Goal: Find specific page/section: Locate item on page

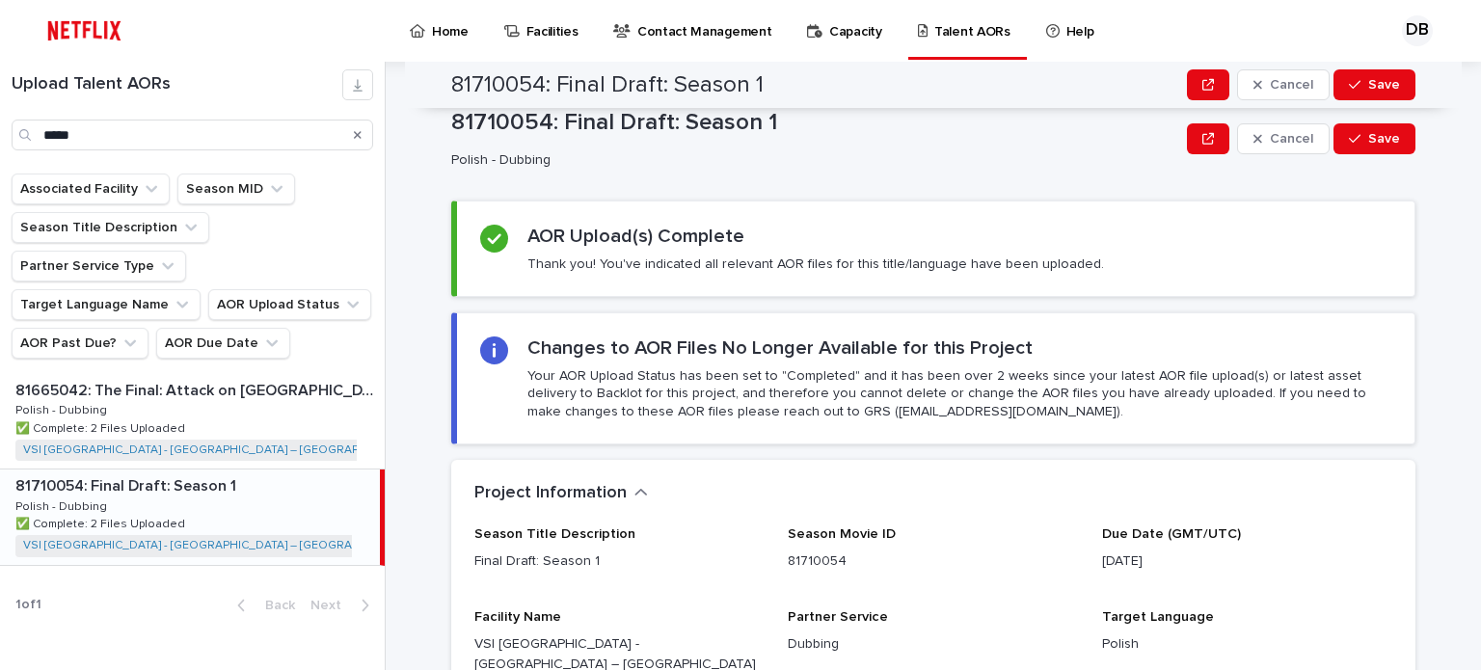
scroll to position [539, 0]
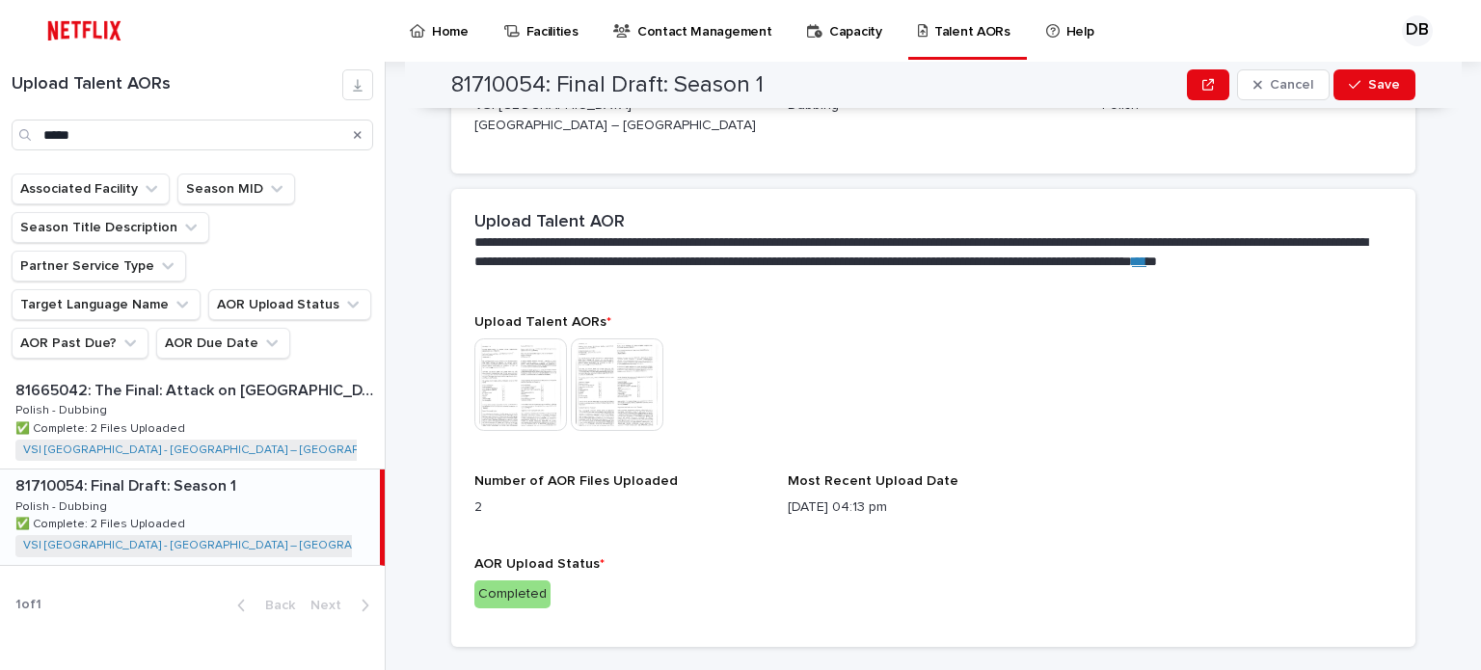
click at [356, 134] on icon "Search" at bounding box center [358, 135] width 8 height 8
click at [297, 132] on input "Search" at bounding box center [193, 135] width 362 height 31
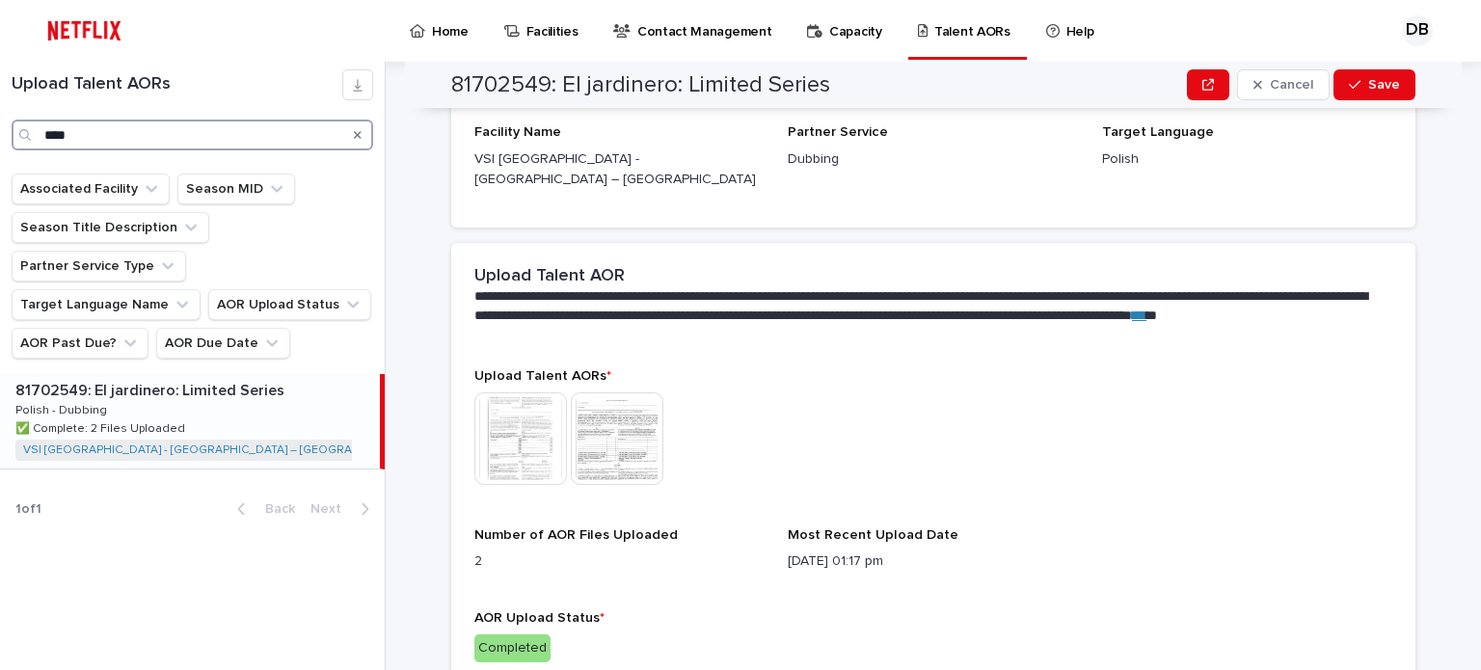
scroll to position [539, 0]
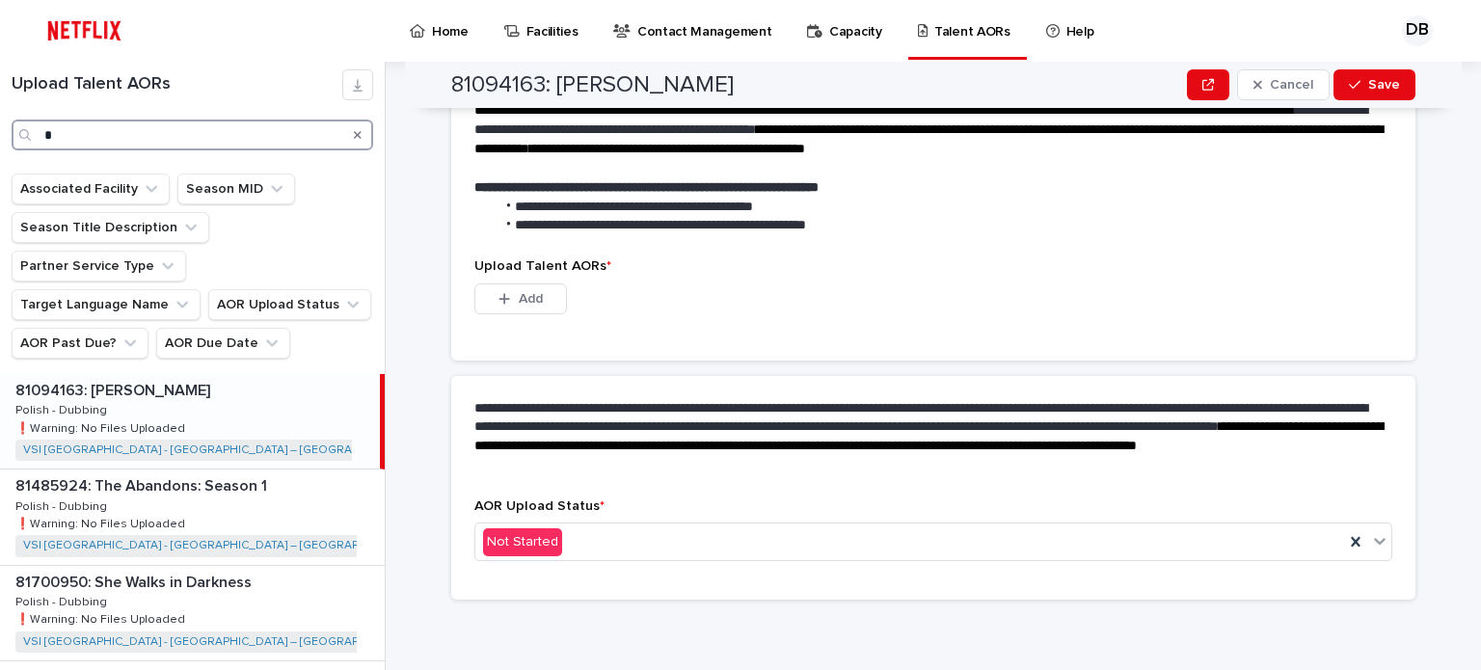
scroll to position [485, 0]
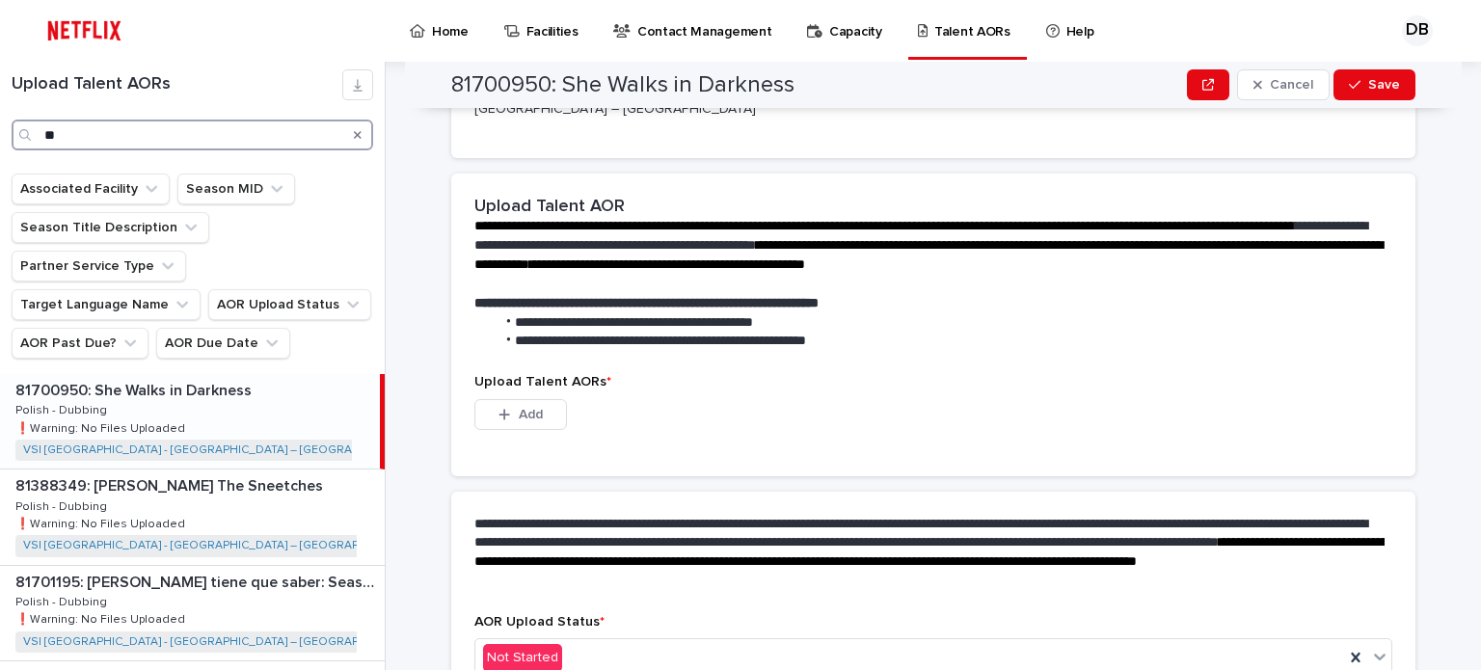
scroll to position [539, 0]
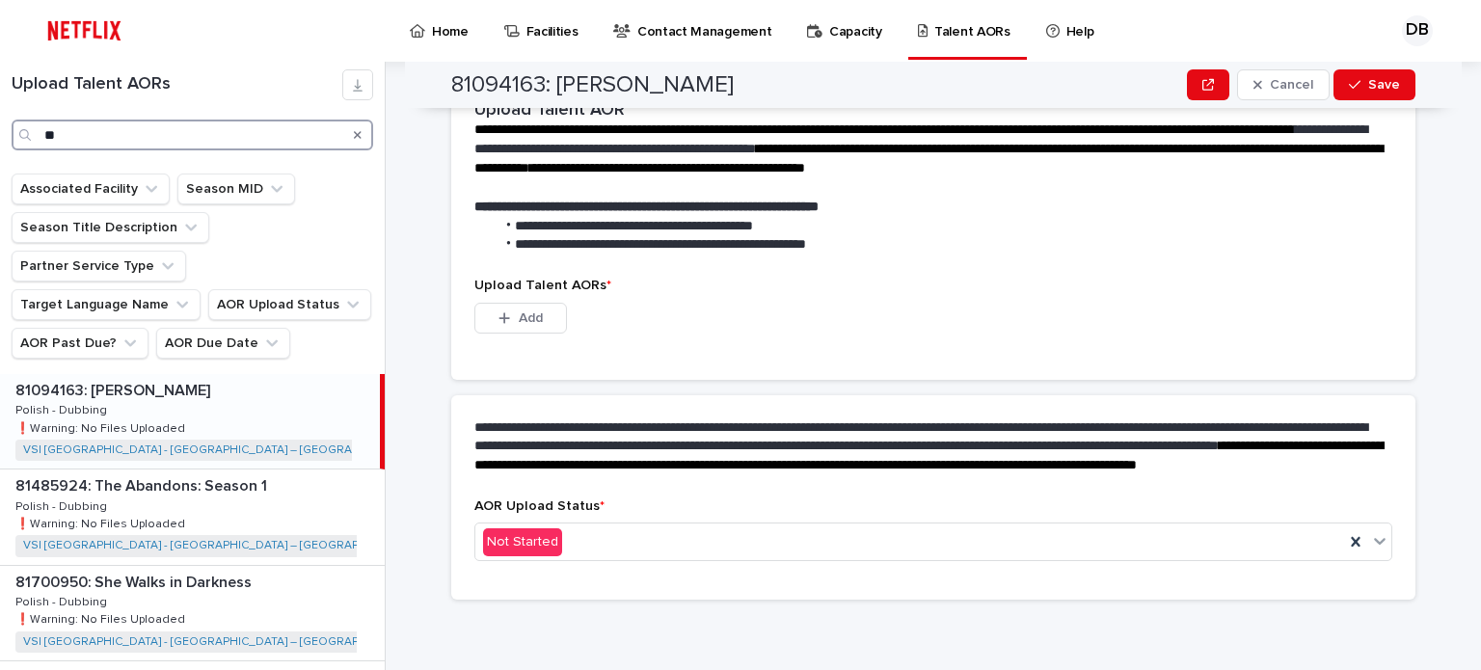
scroll to position [485, 0]
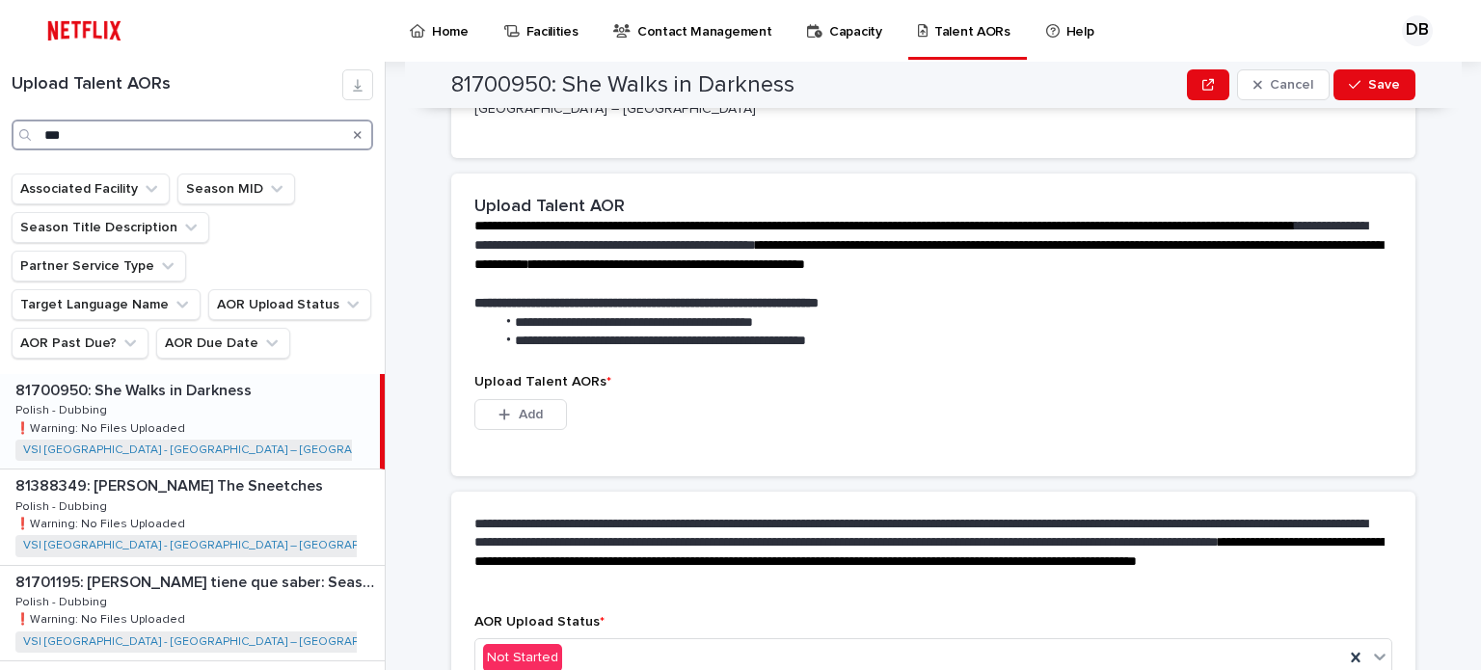
scroll to position [539, 0]
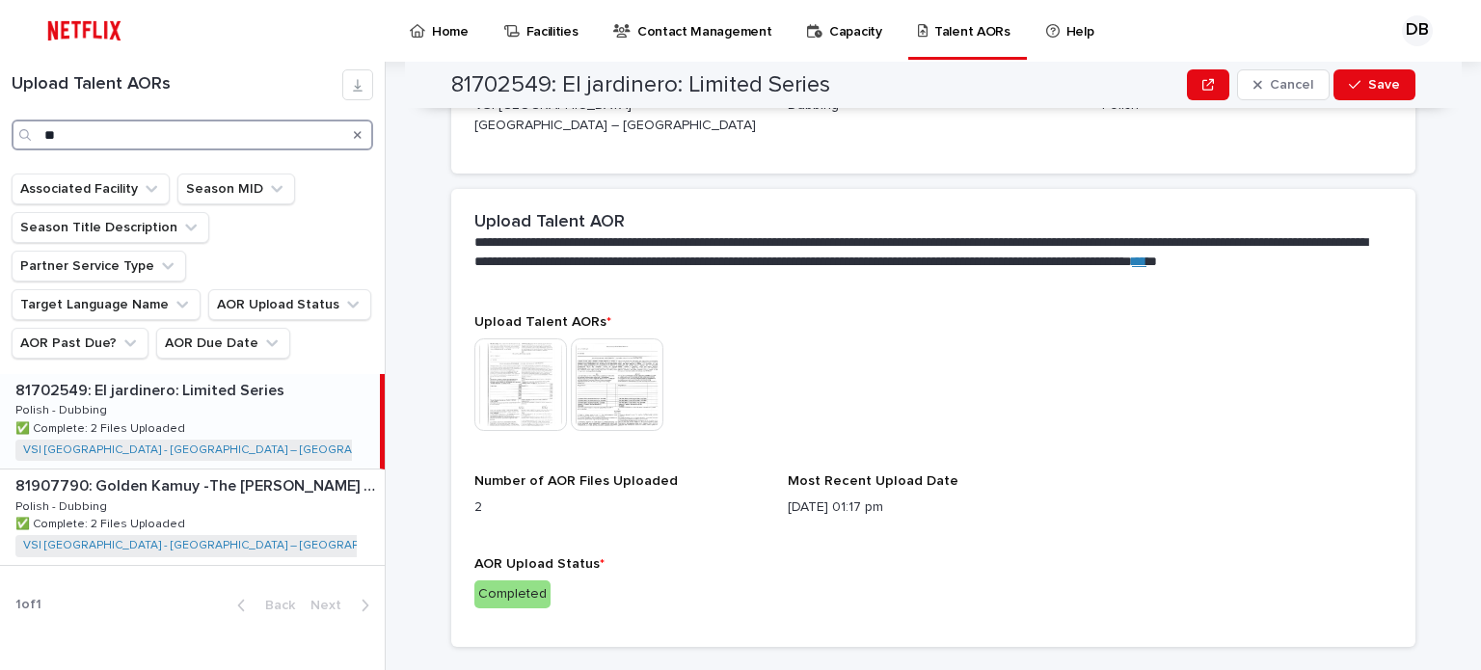
type input "*"
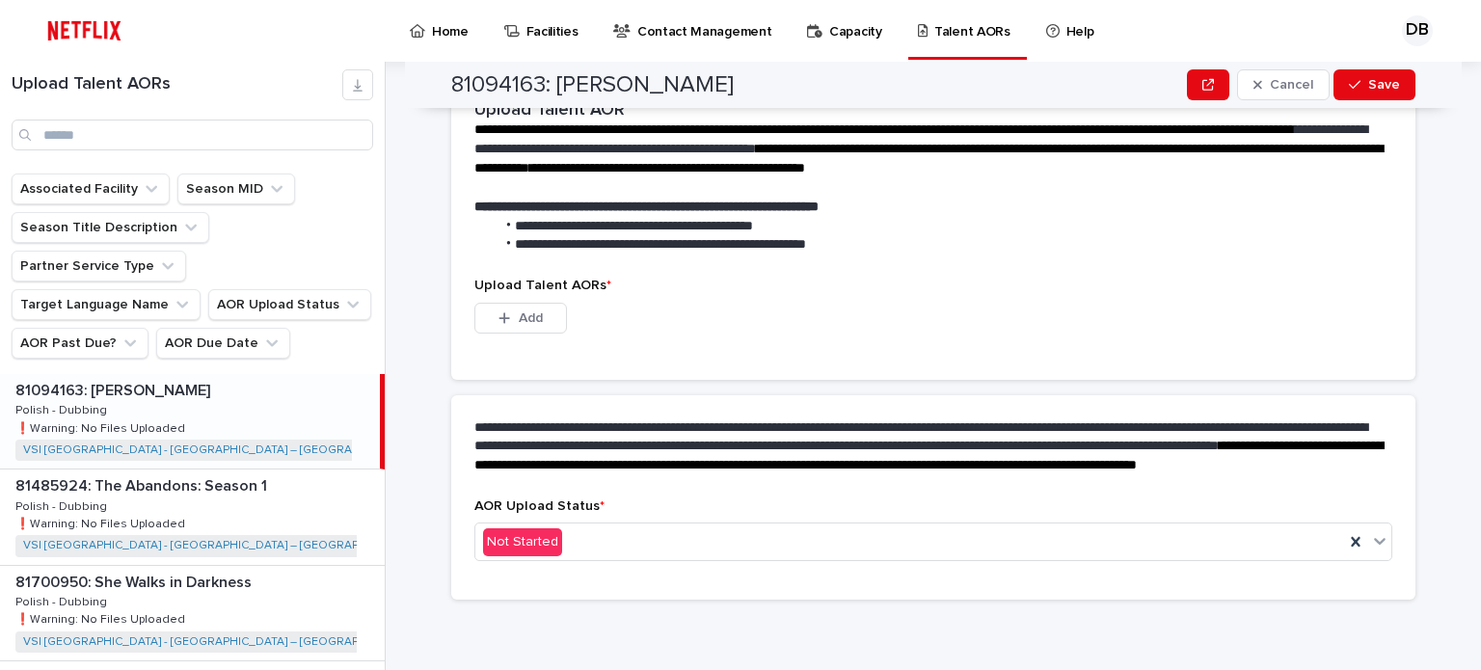
scroll to position [485, 0]
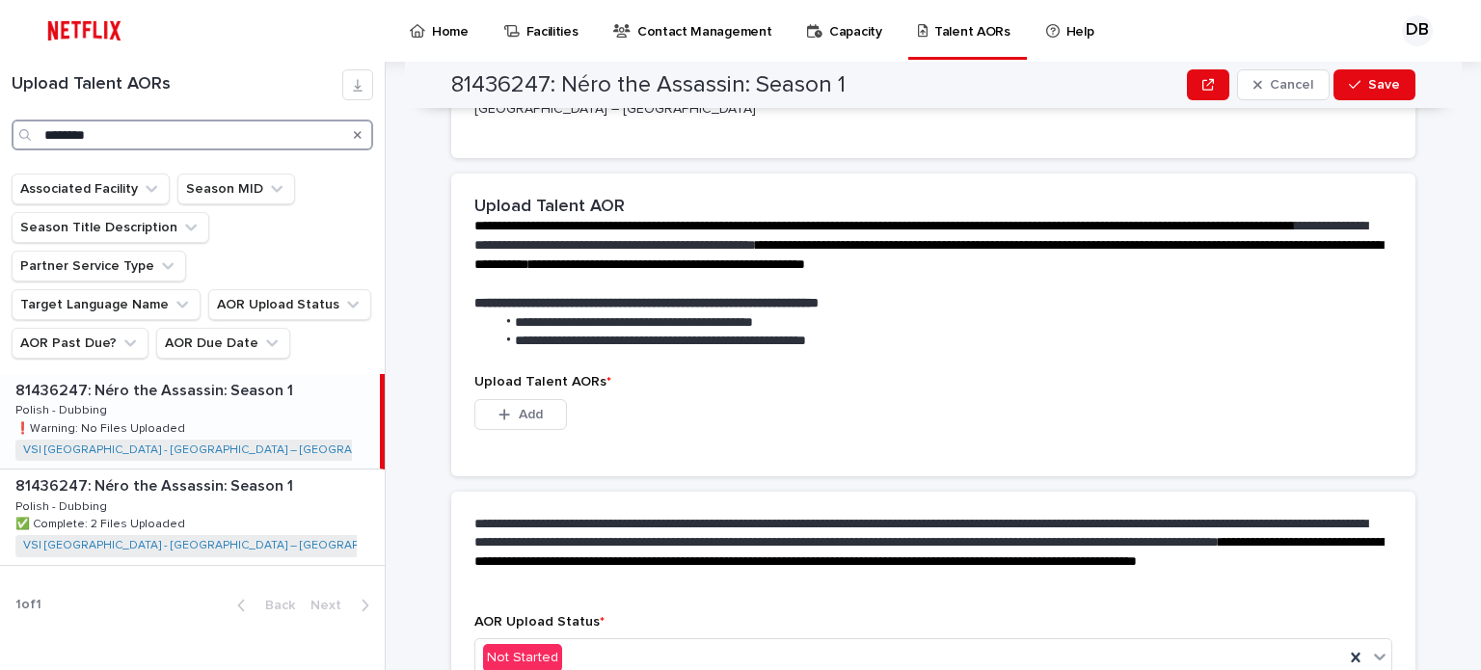
scroll to position [539, 0]
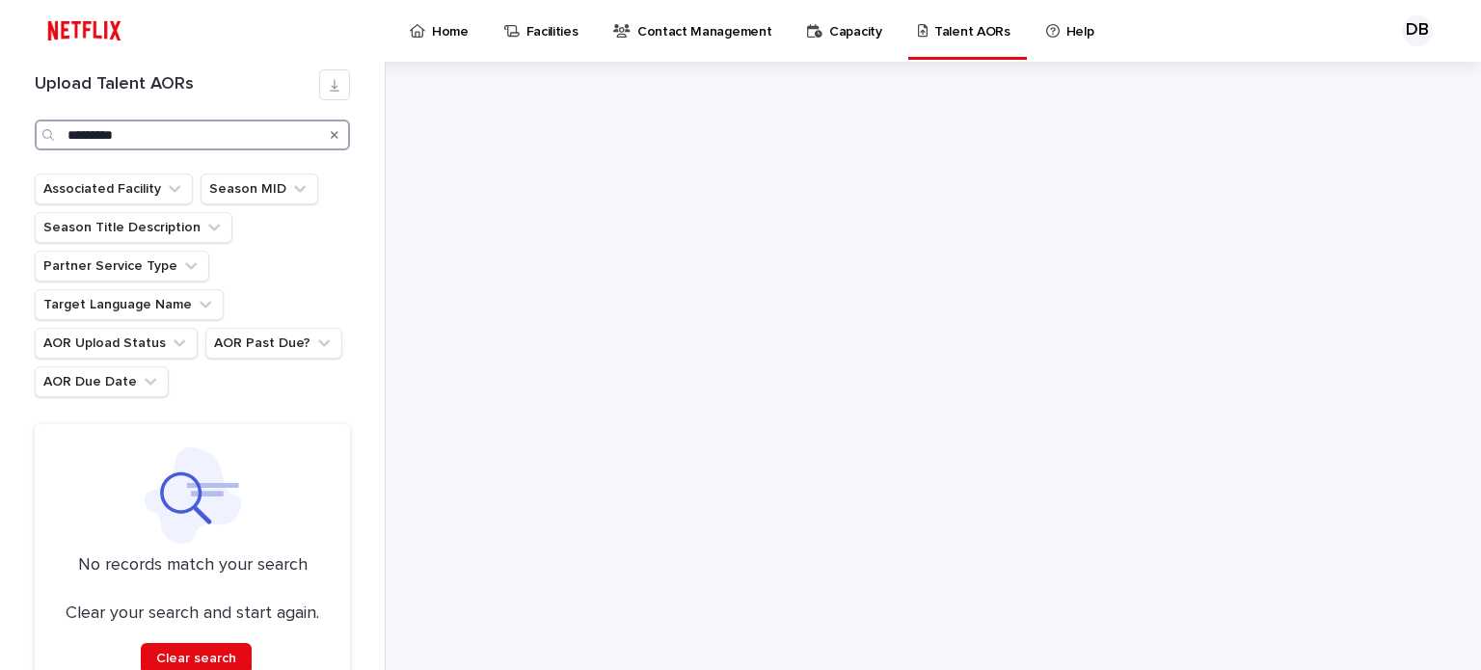
click at [200, 124] on input "********" at bounding box center [192, 135] width 315 height 31
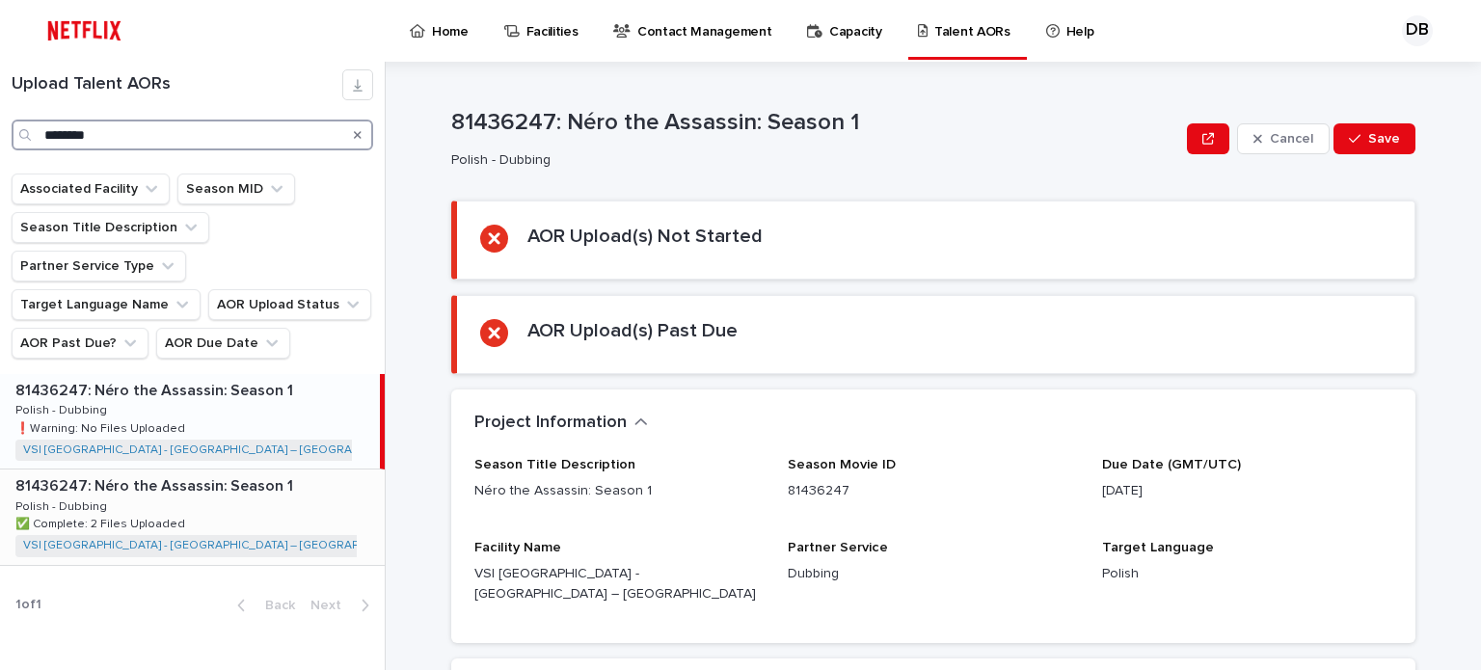
type input "********"
click at [263, 474] on p "81436247: Néro the Assassin: Season 1" at bounding box center [156, 485] width 282 height 22
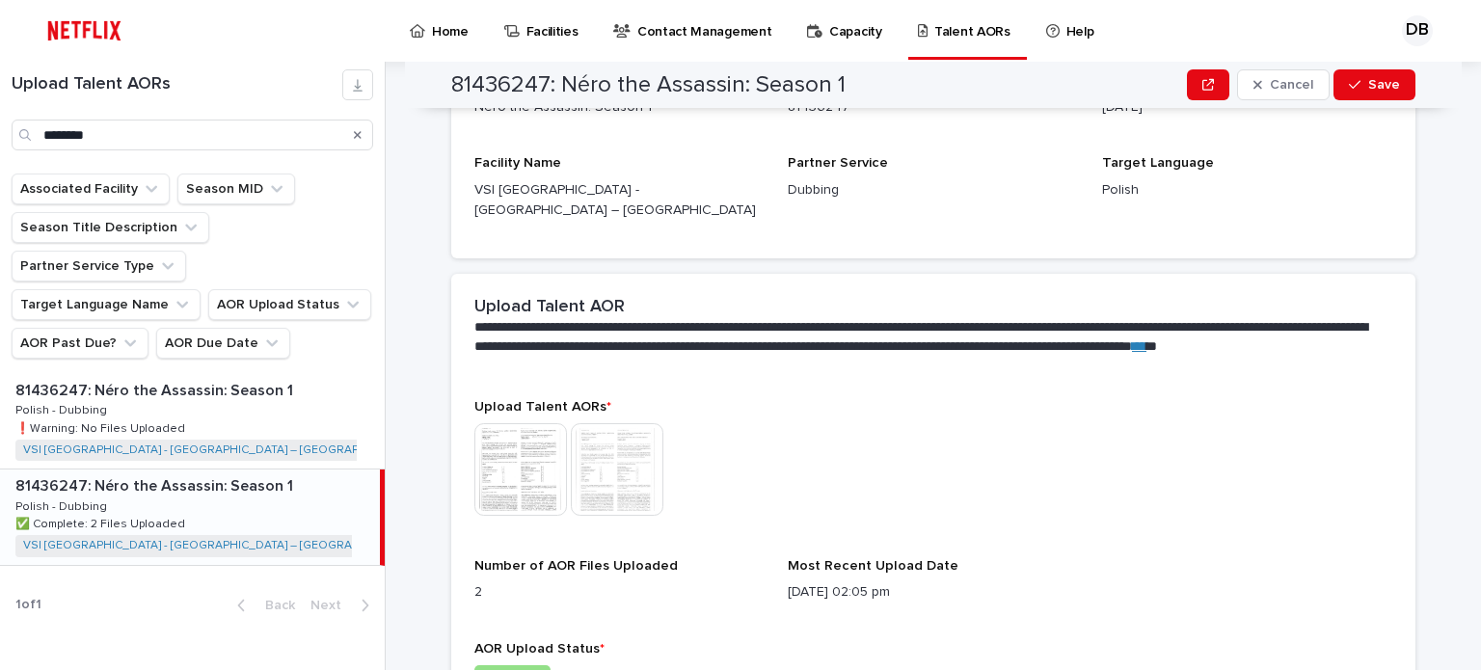
scroll to position [482, 0]
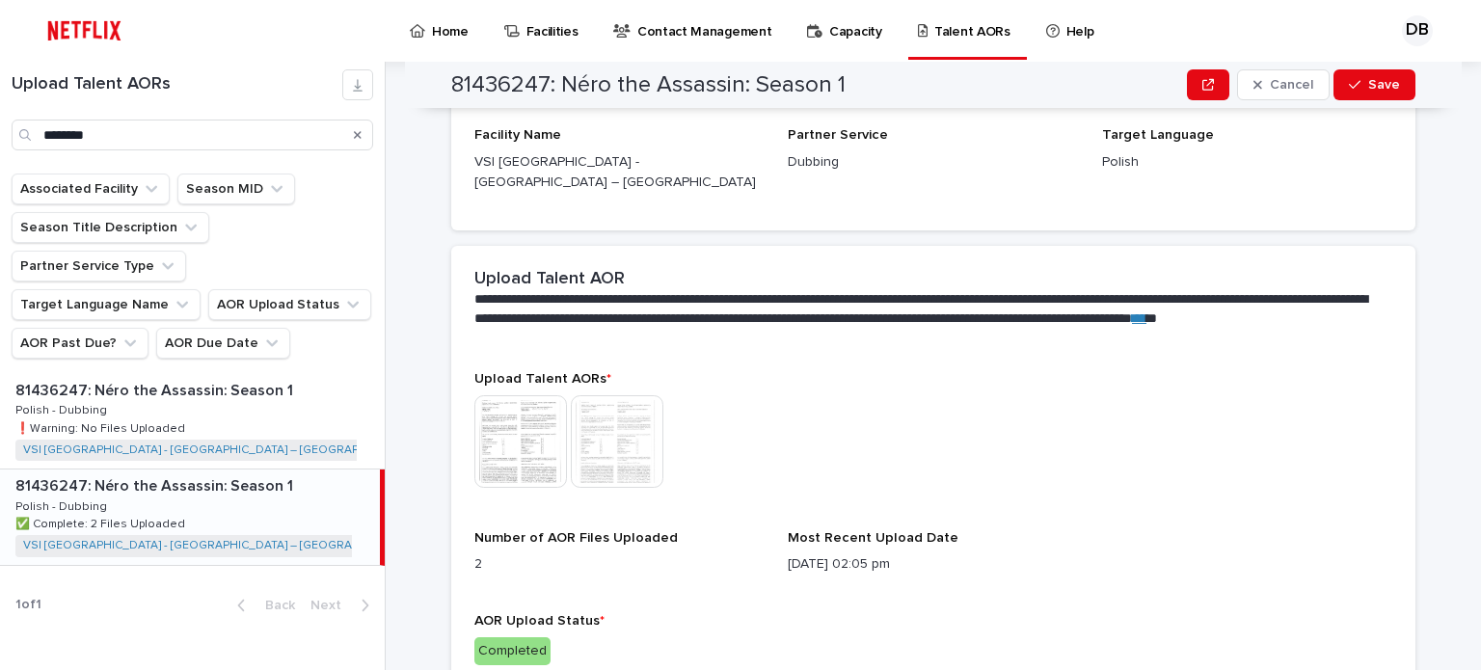
click at [498, 421] on img at bounding box center [520, 441] width 93 height 93
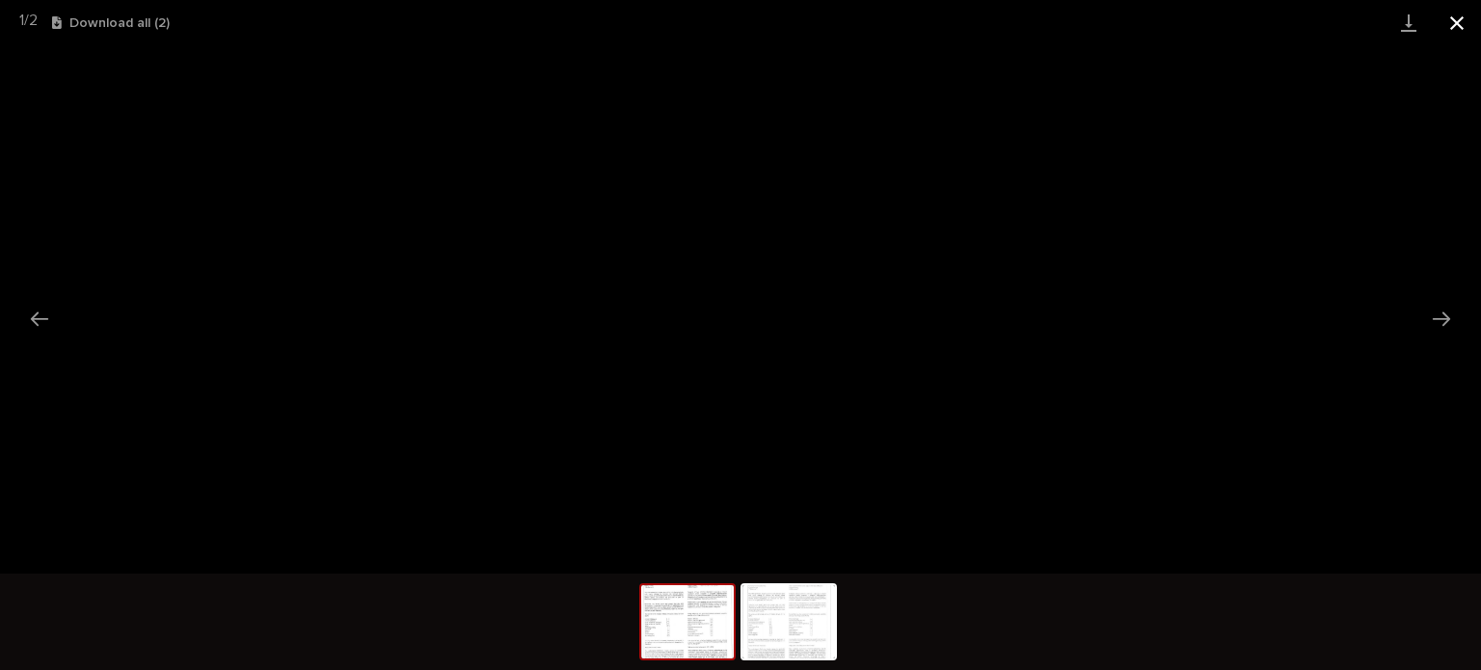
click at [1462, 11] on button "Close gallery" at bounding box center [1457, 22] width 48 height 45
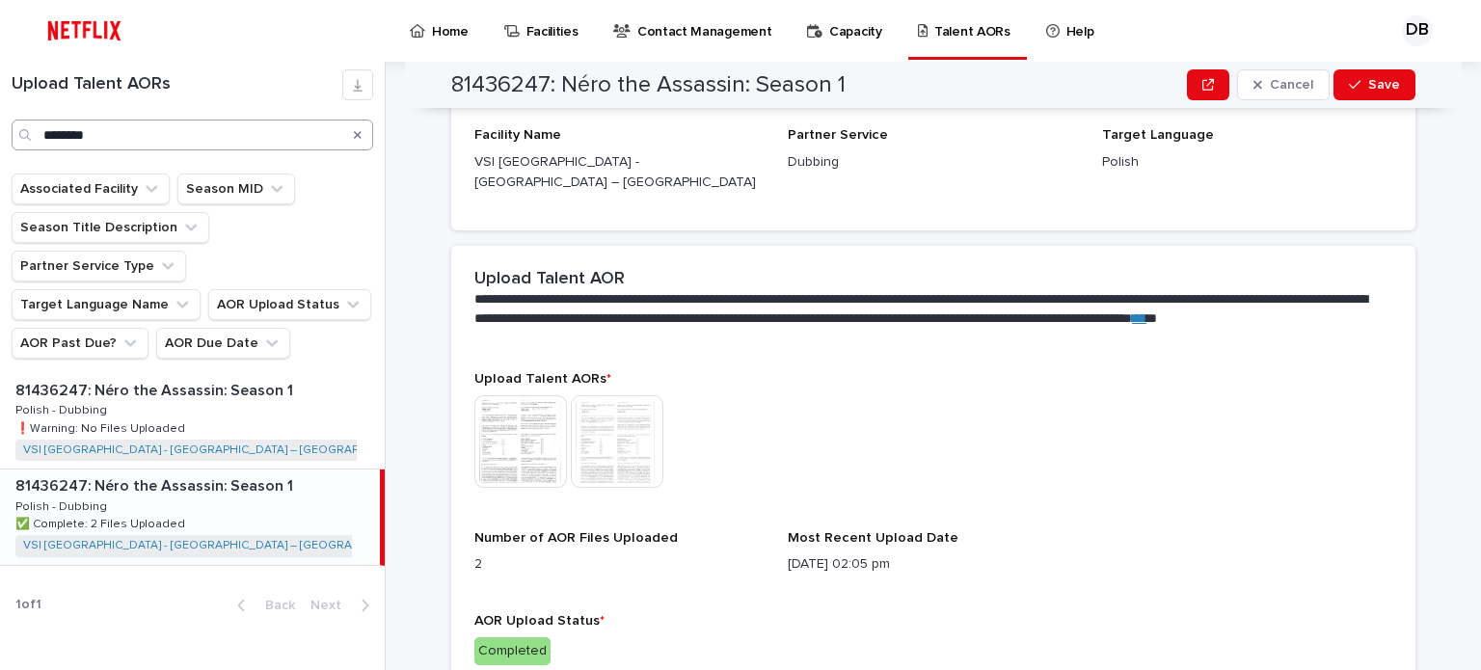
click at [355, 134] on icon "Search" at bounding box center [358, 135] width 8 height 12
click at [330, 138] on input "Search" at bounding box center [193, 135] width 362 height 31
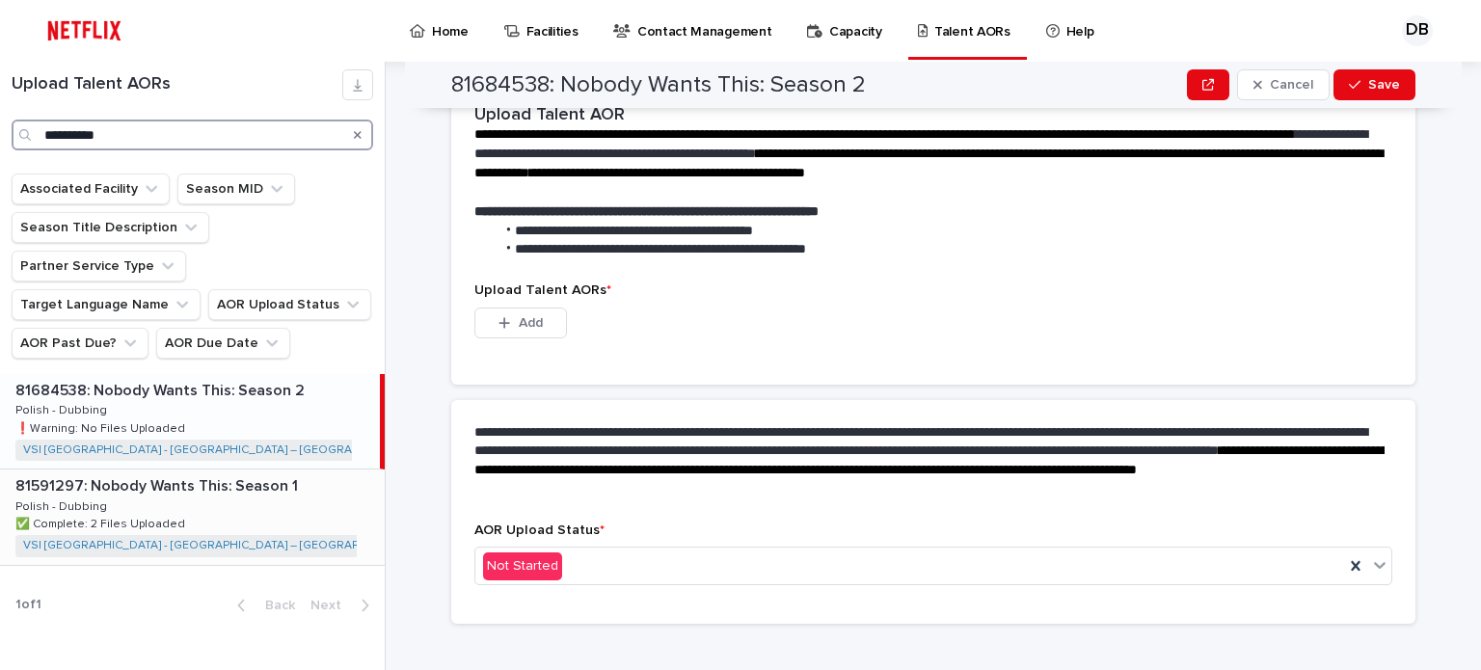
type input "**********"
click at [312, 470] on div "81591297: Nobody Wants This: Season 1 81591297: Nobody Wants This: Season 1 Pol…" at bounding box center [192, 517] width 385 height 95
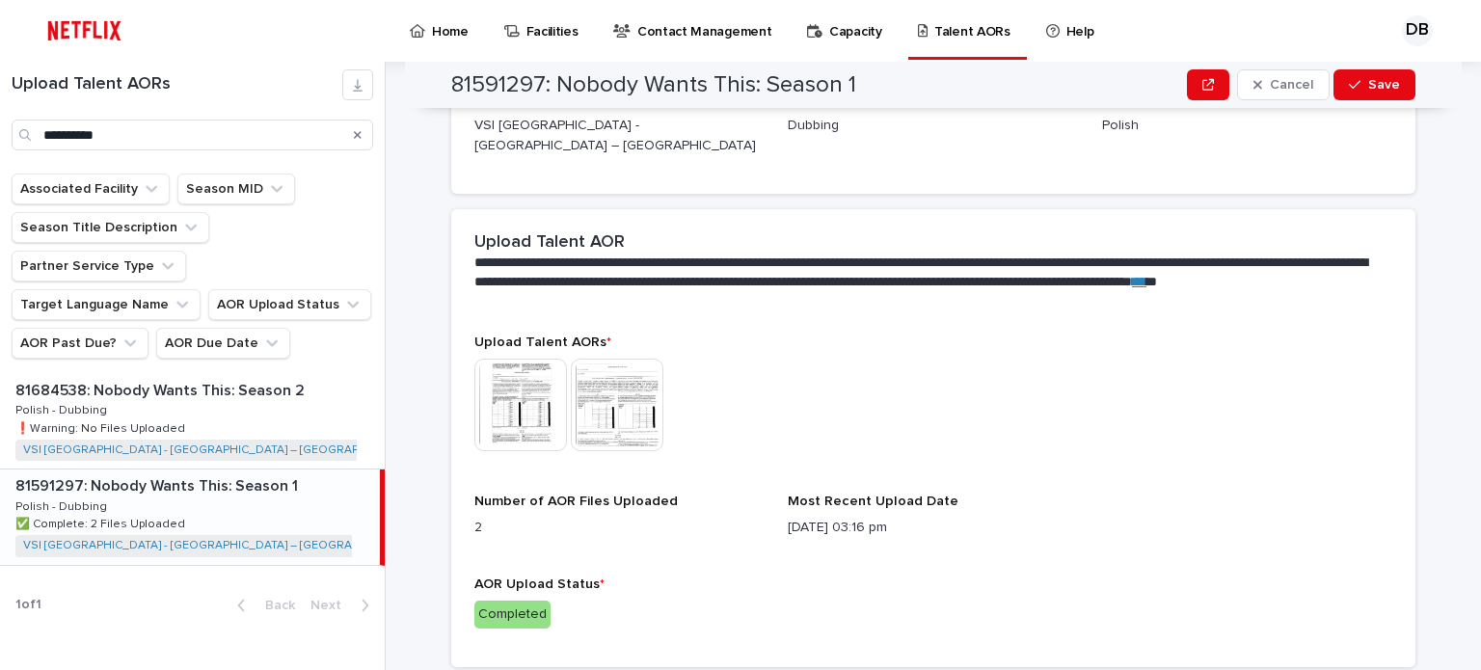
scroll to position [539, 0]
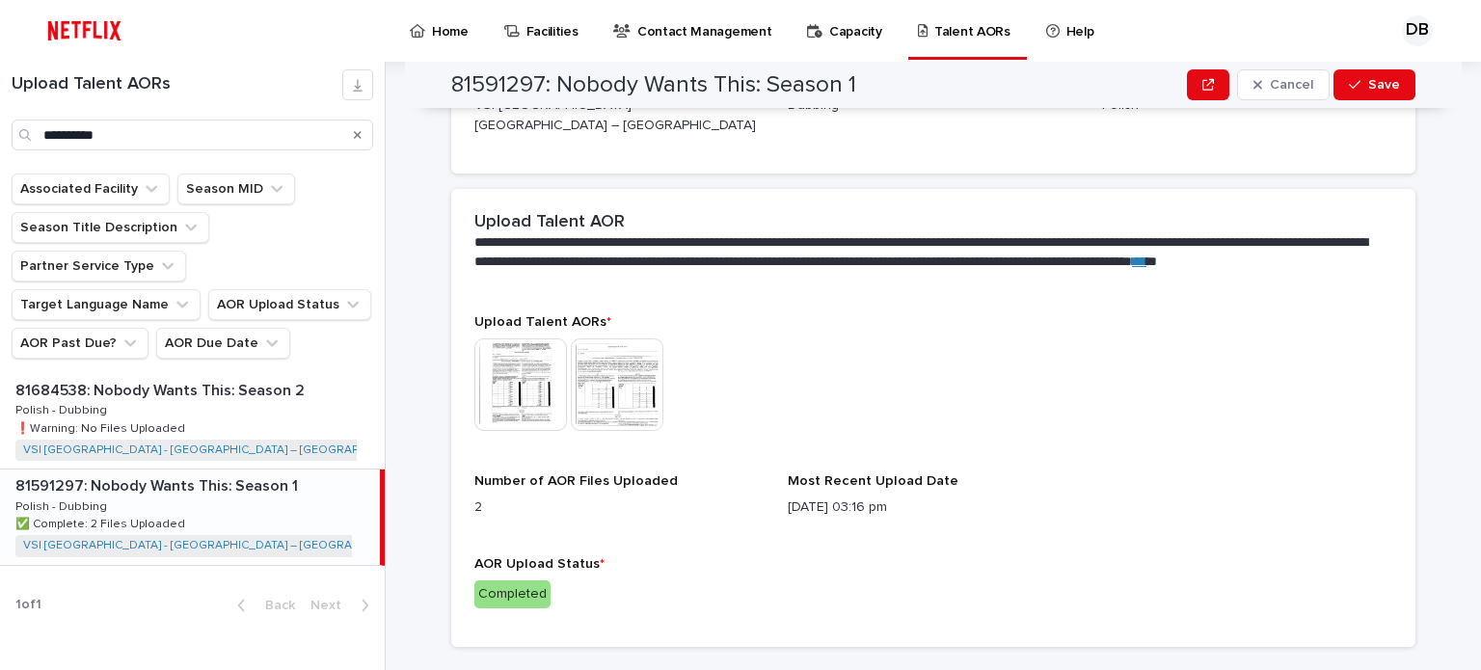
click at [527, 356] on img at bounding box center [520, 385] width 93 height 93
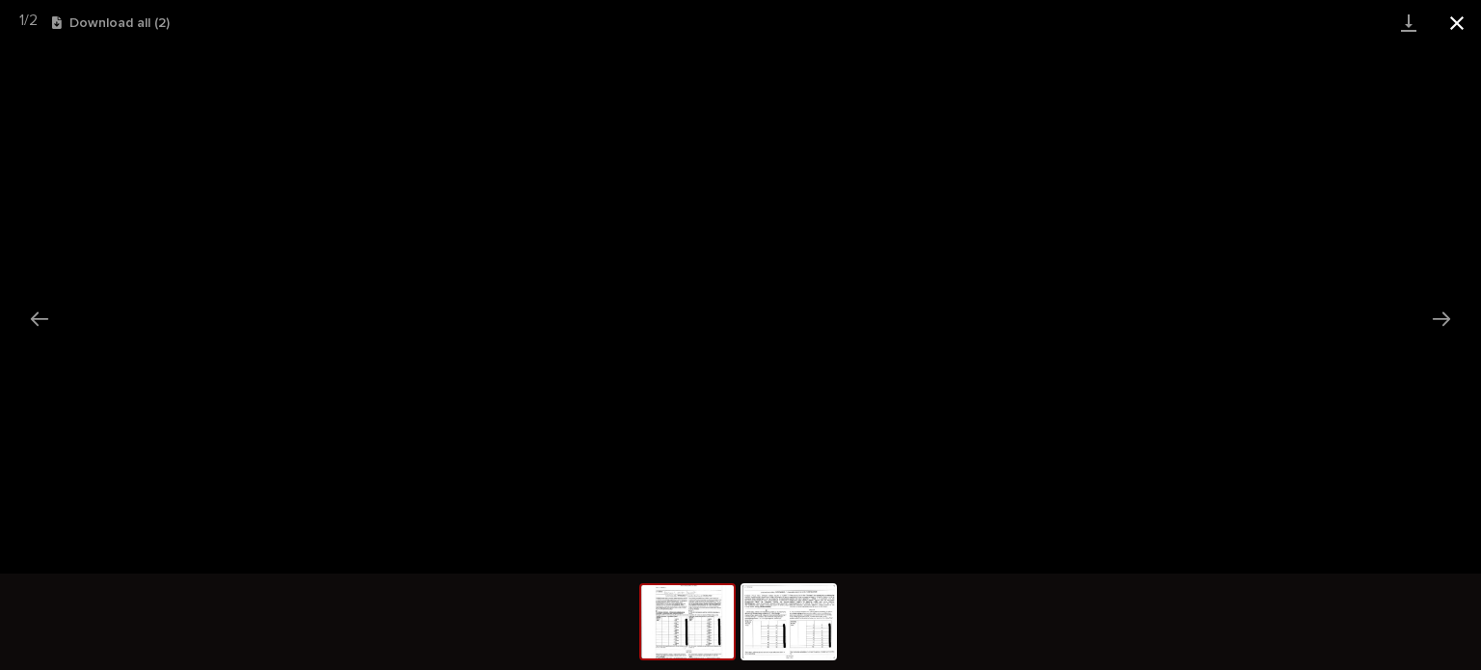
click at [1457, 14] on button "Close gallery" at bounding box center [1457, 22] width 48 height 45
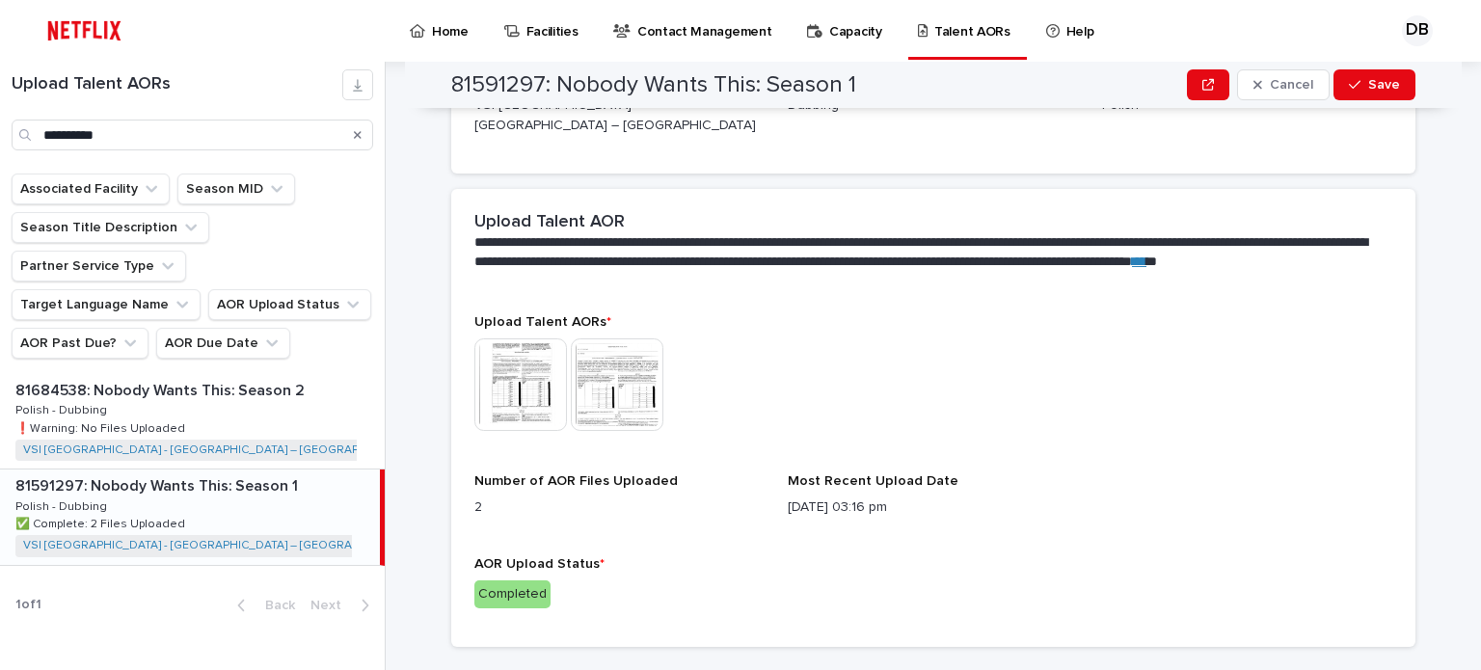
click at [602, 363] on img at bounding box center [617, 385] width 93 height 93
click at [618, 389] on img at bounding box center [617, 385] width 93 height 93
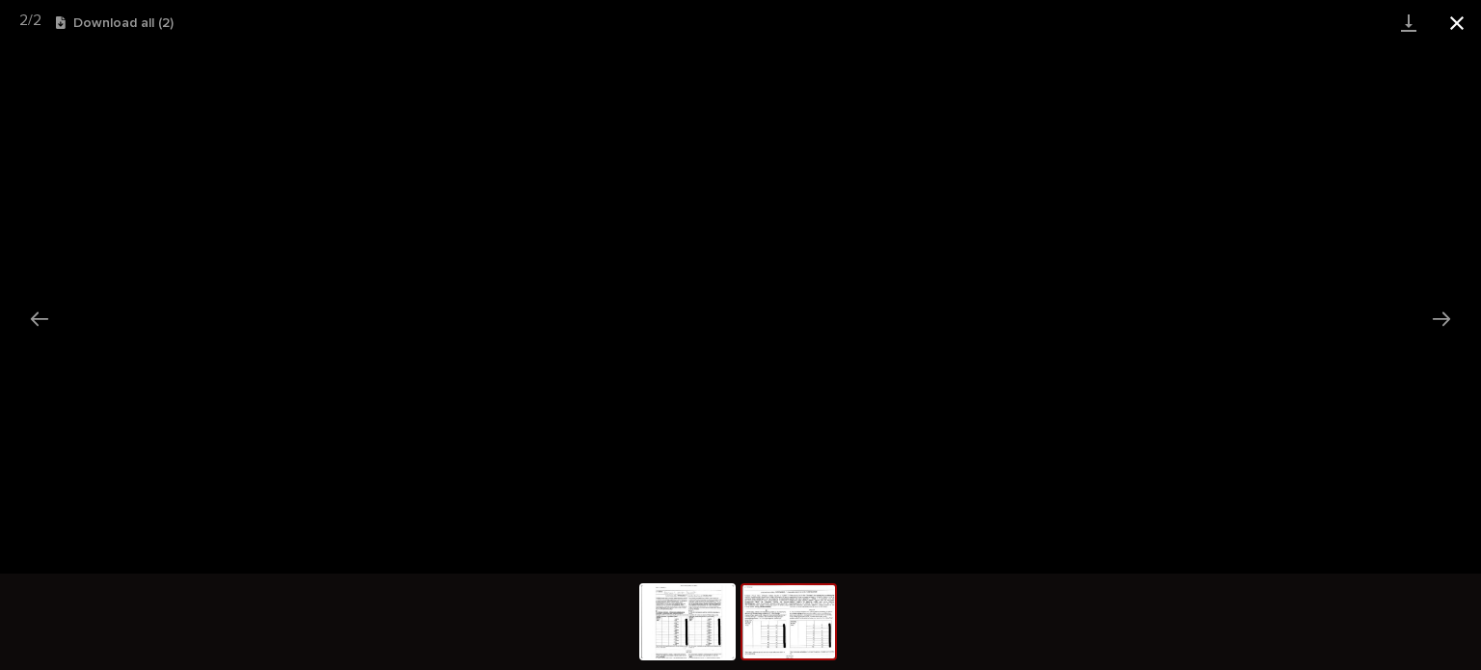
click at [1452, 26] on button "Close gallery" at bounding box center [1457, 22] width 48 height 45
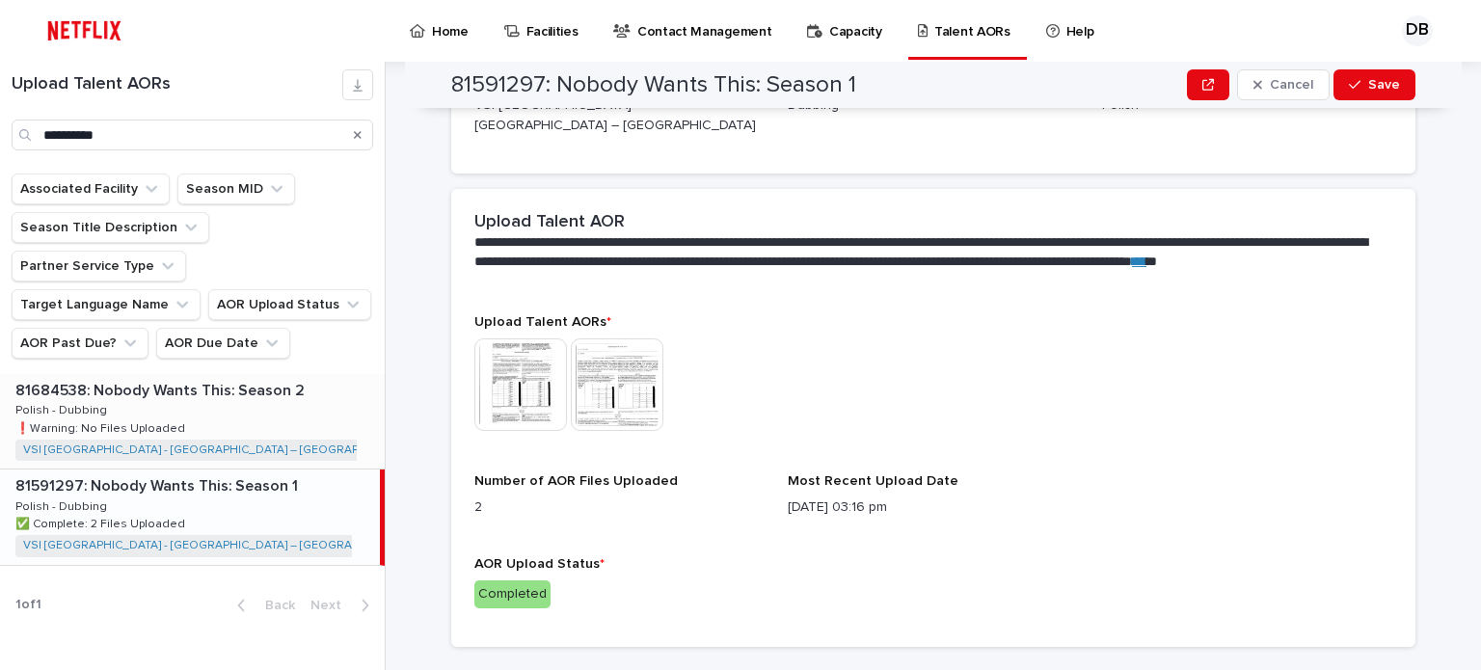
click at [251, 374] on div "81684538: Nobody Wants This: Season 2 81684538: Nobody Wants This: Season 2 Pol…" at bounding box center [192, 421] width 385 height 95
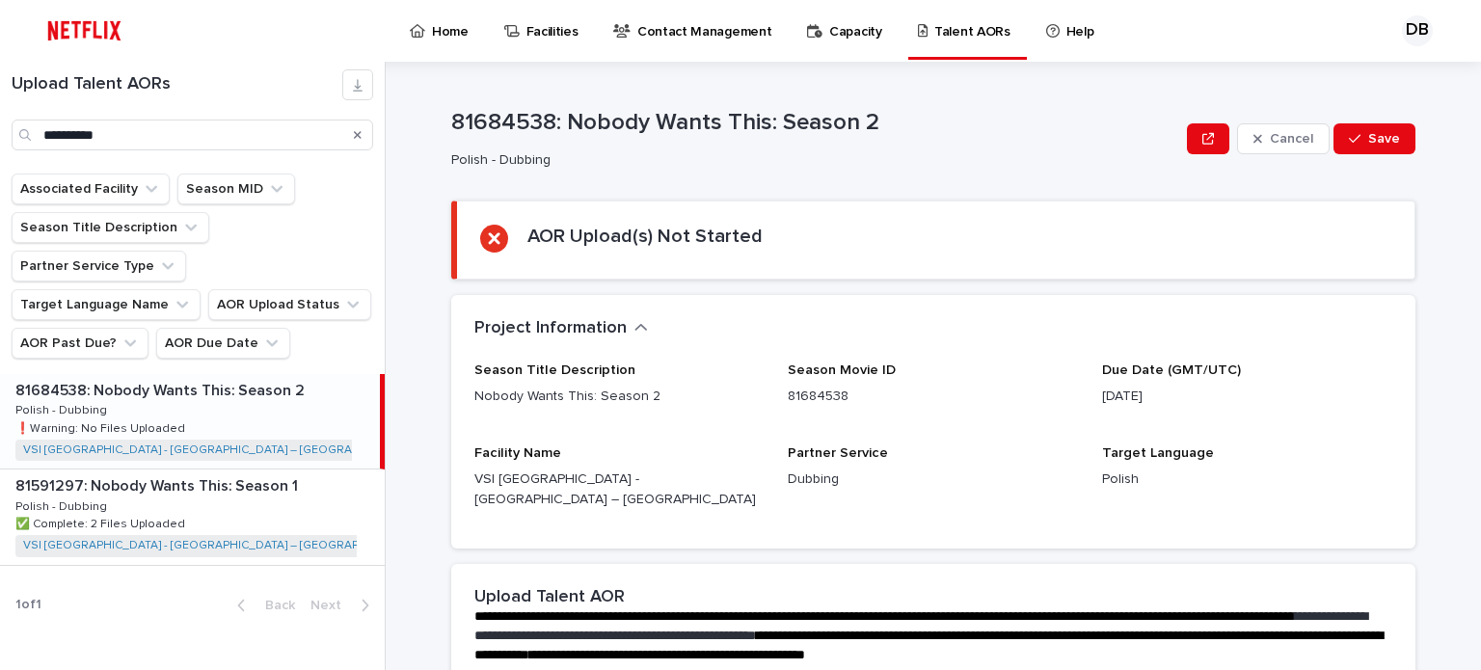
click at [361, 132] on icon "Search" at bounding box center [358, 135] width 8 height 8
click at [301, 135] on input "Search" at bounding box center [193, 135] width 362 height 31
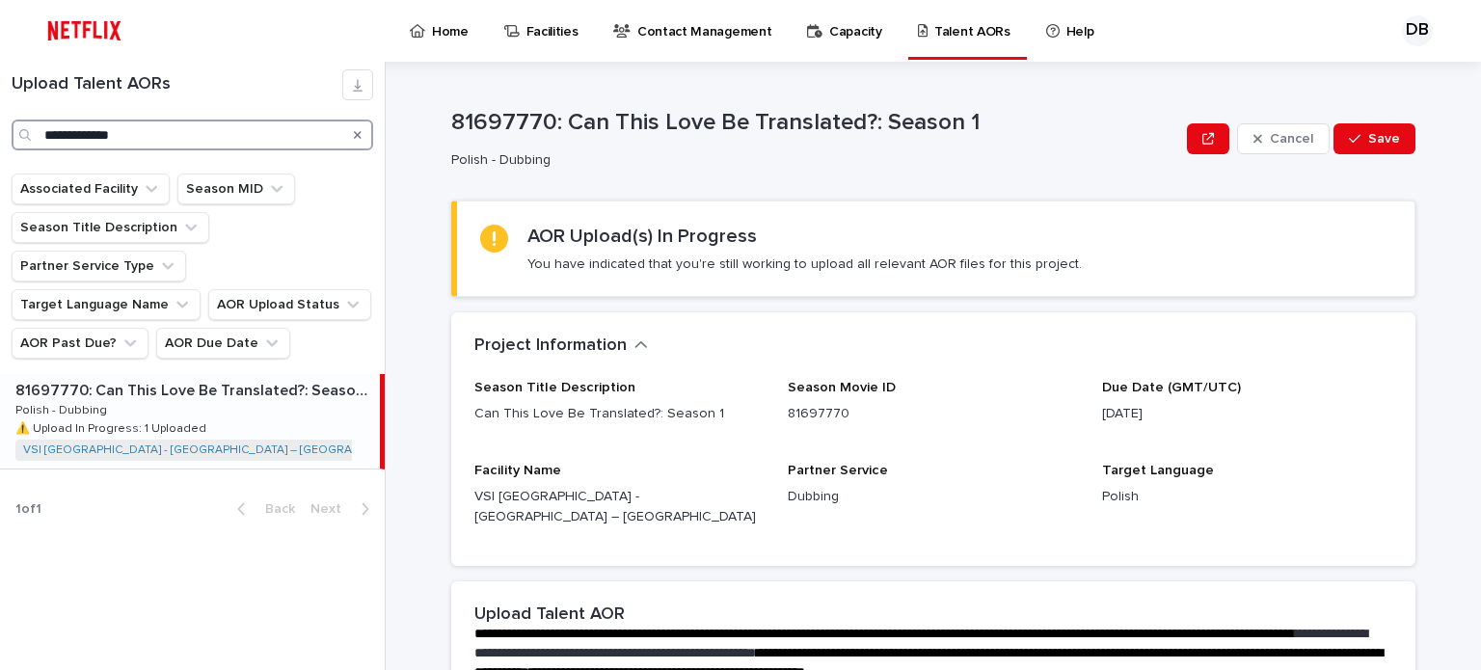
type input "**********"
click at [258, 374] on div "81697770: Can This Love Be Translated?: Season 1 81697770: Can This Love Be Tra…" at bounding box center [190, 421] width 380 height 95
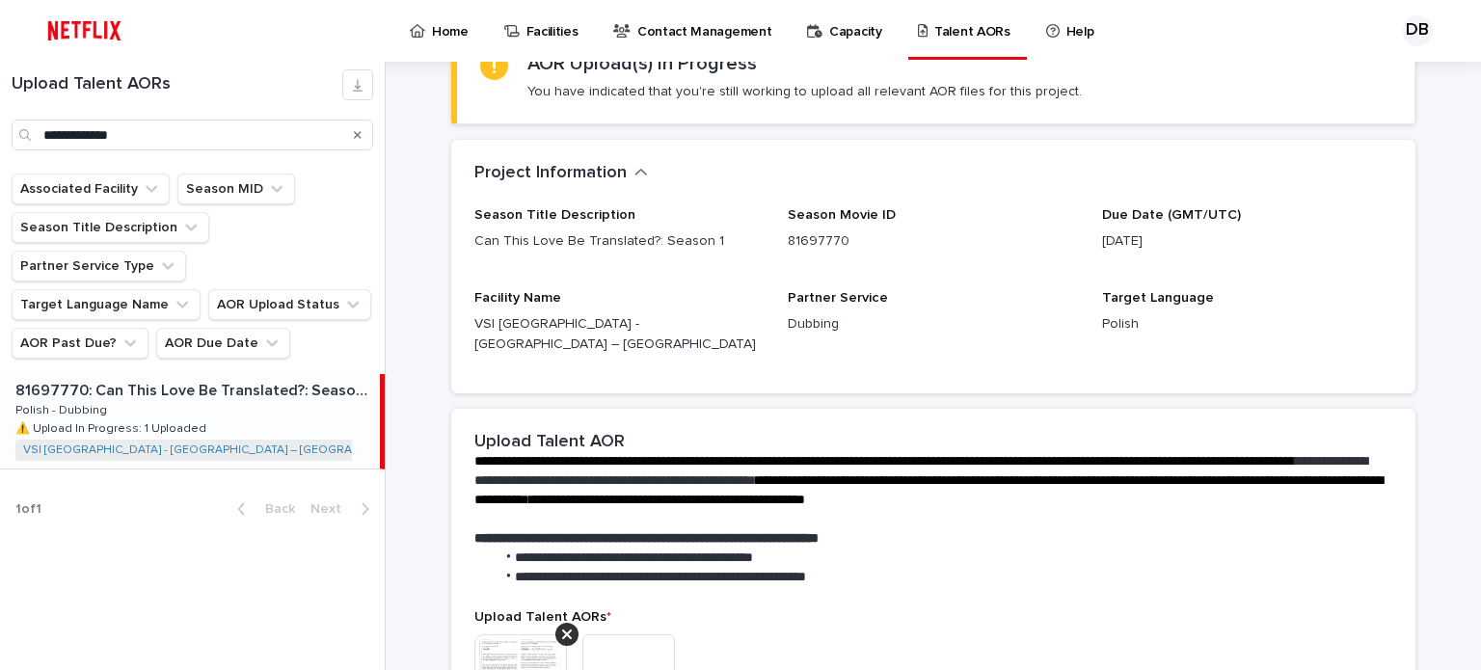
scroll to position [386, 0]
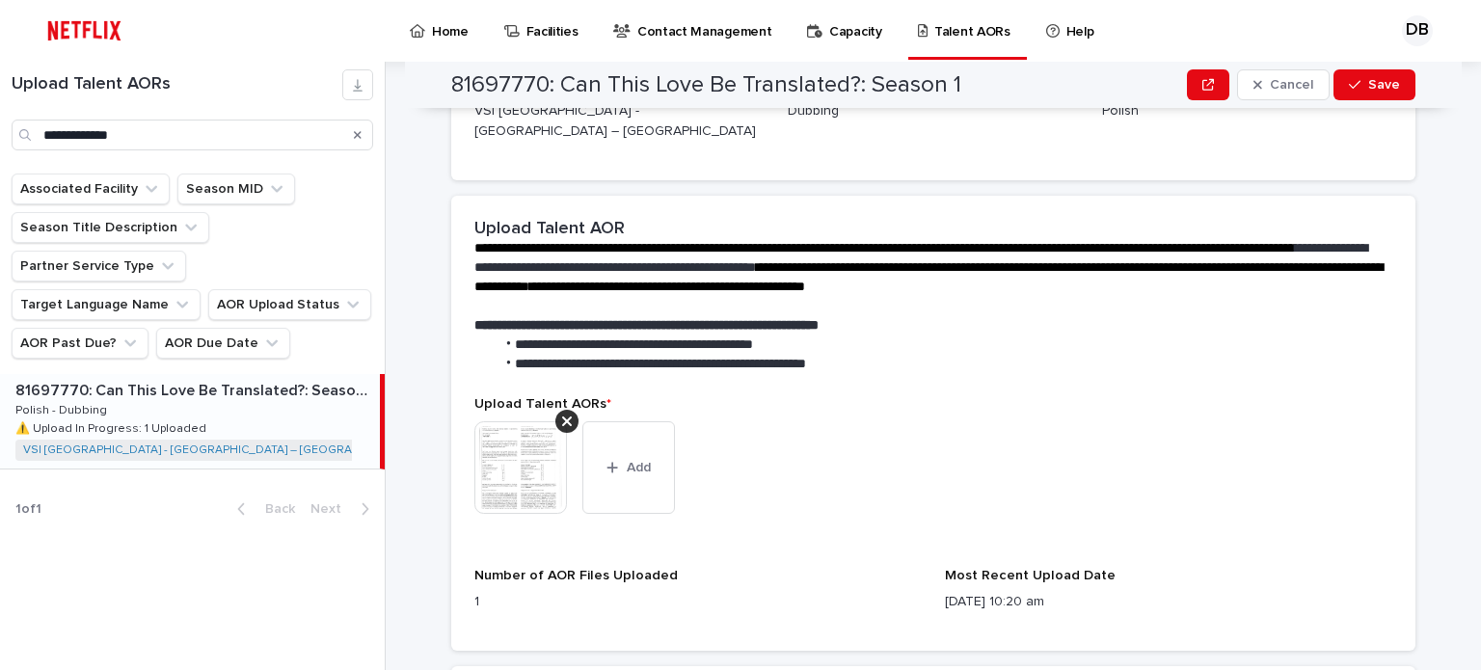
click at [504, 467] on img at bounding box center [520, 467] width 93 height 93
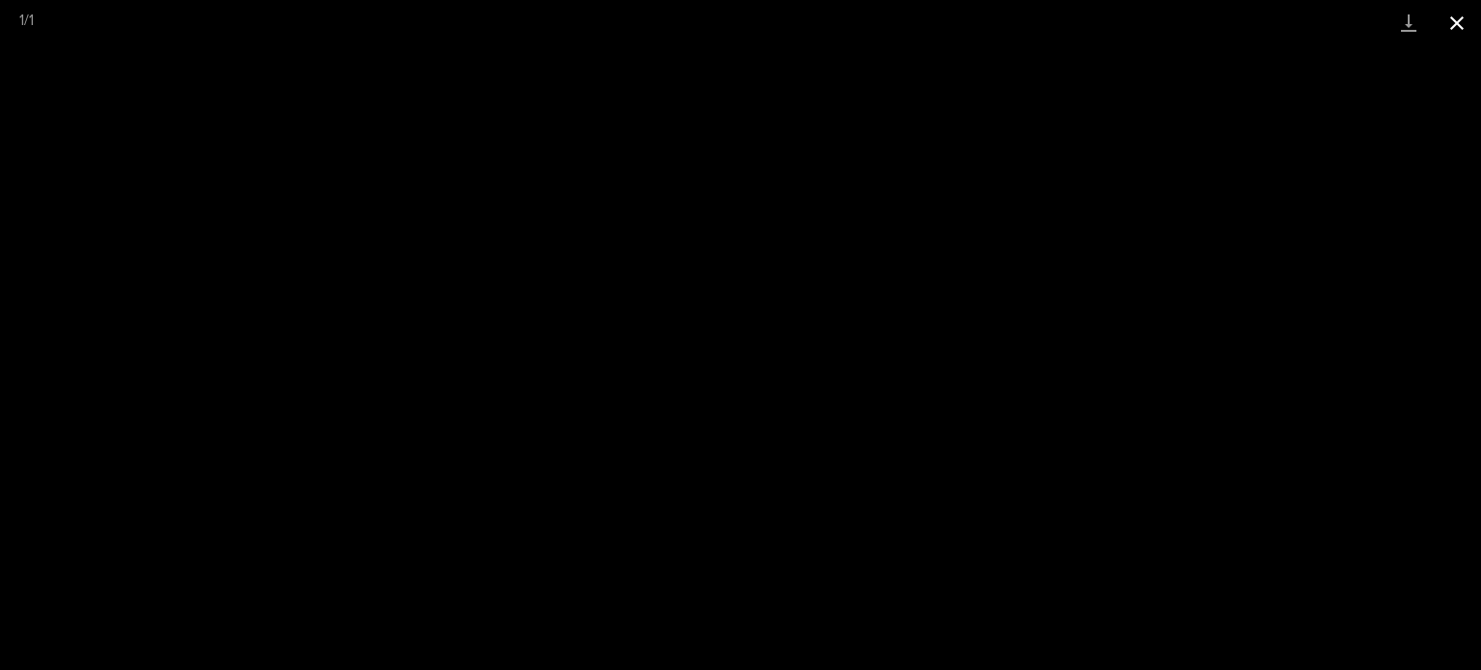
click at [1470, 17] on button "Close gallery" at bounding box center [1457, 22] width 48 height 45
